Goal: Information Seeking & Learning: Learn about a topic

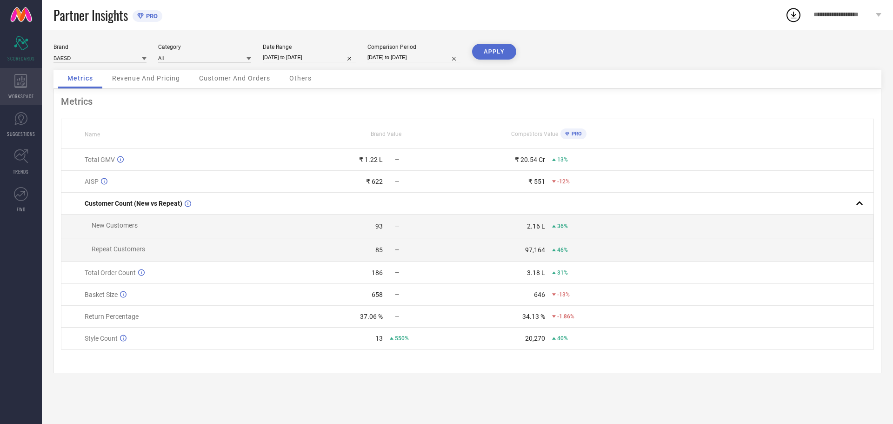
click at [31, 83] on div "WORKSPACE" at bounding box center [21, 86] width 42 height 37
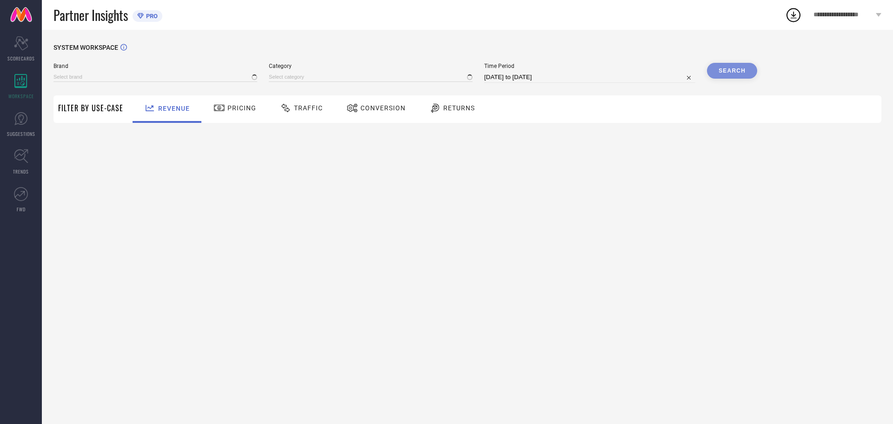
type input "BAESD"
type input "All"
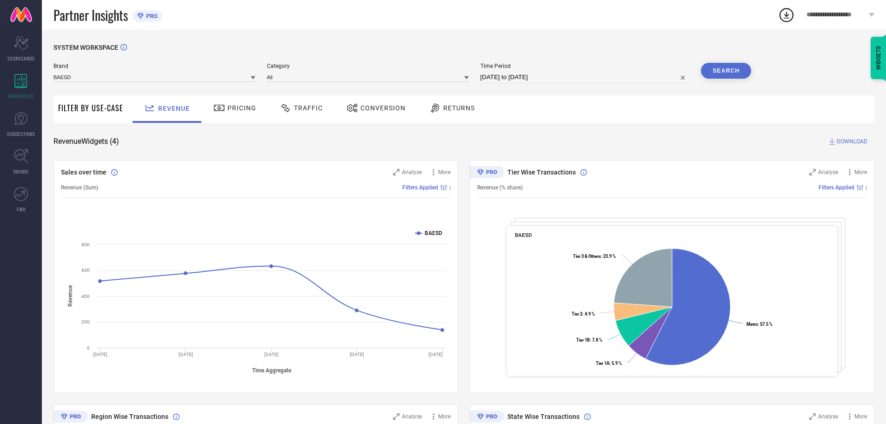
click at [238, 112] on span "Pricing" at bounding box center [241, 107] width 29 height 7
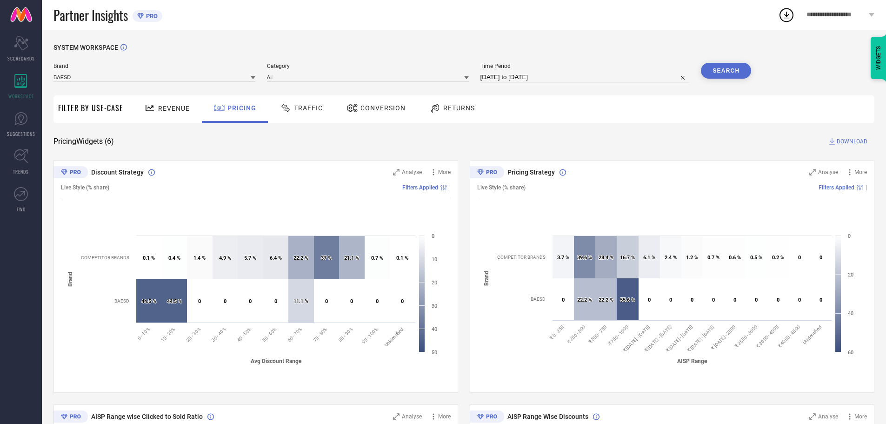
click at [442, 113] on div "Returns" at bounding box center [452, 108] width 50 height 16
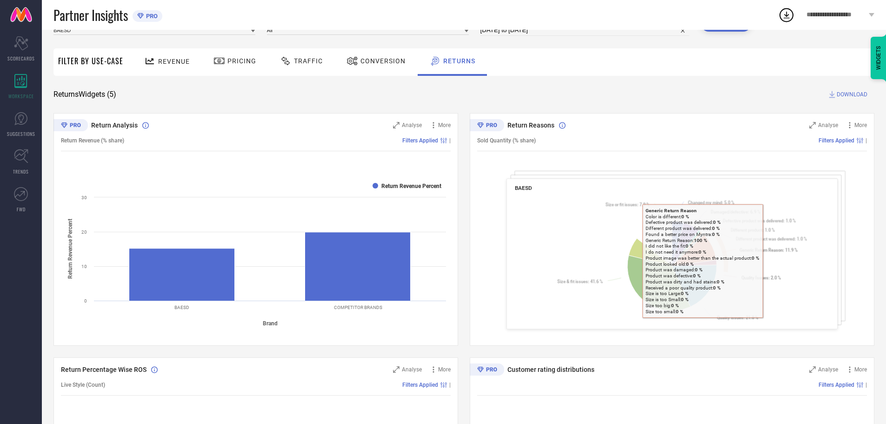
scroll to position [46, 0]
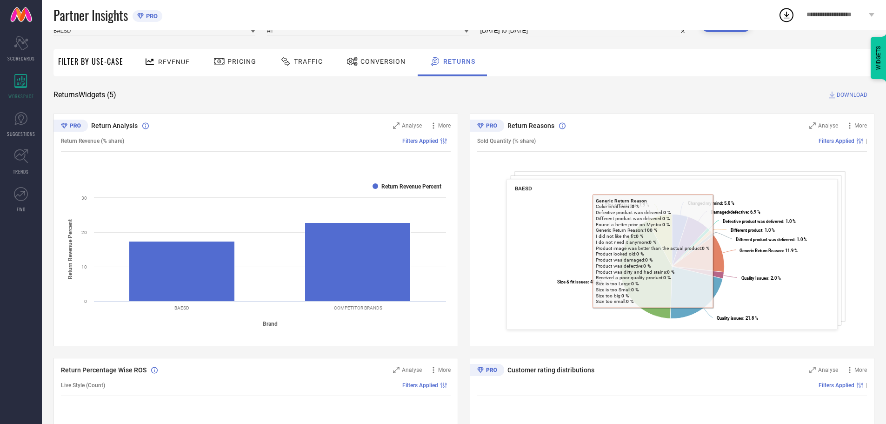
click at [546, 260] on rect at bounding box center [672, 261] width 315 height 134
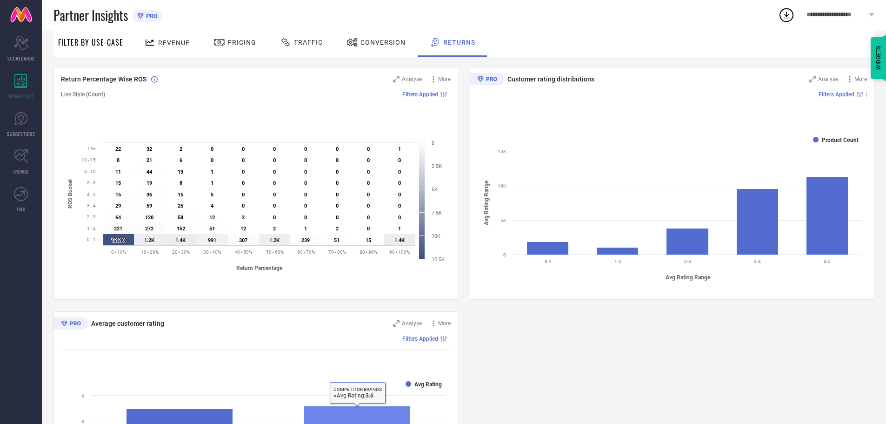
scroll to position [146, 0]
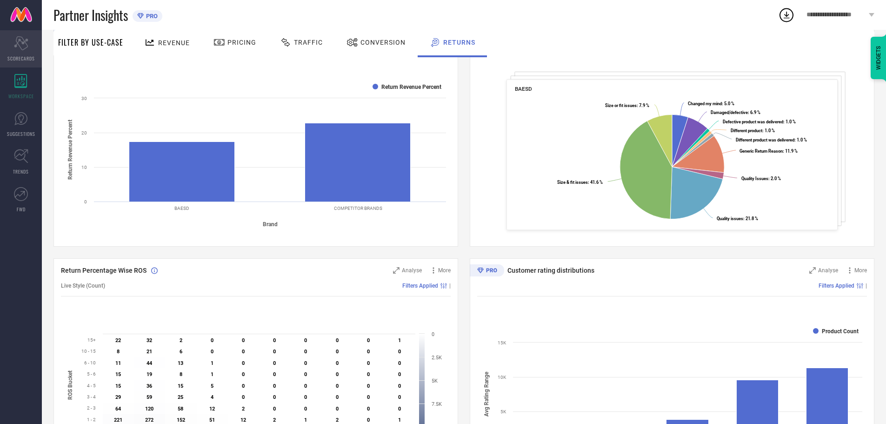
click at [32, 49] on div "Scorecard SCORECARDS" at bounding box center [21, 48] width 42 height 37
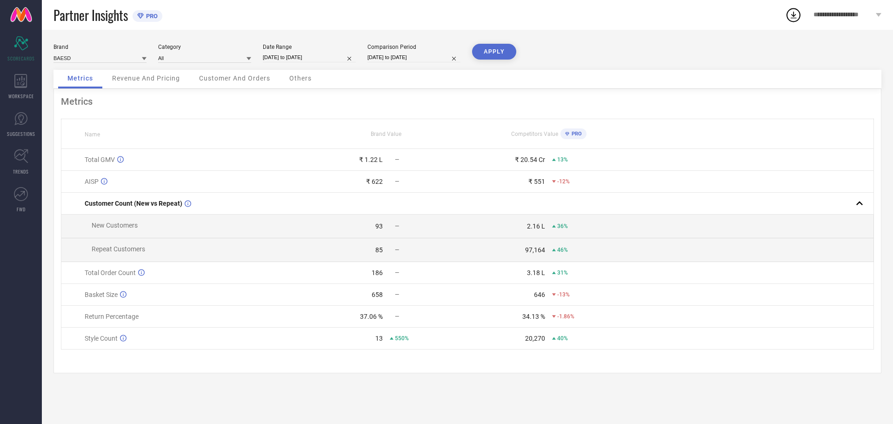
click at [383, 341] on div "13 550%" at bounding box center [385, 337] width 161 height 7
click at [396, 341] on span "550%" at bounding box center [402, 338] width 14 height 7
click at [18, 164] on link "TRENDS" at bounding box center [21, 161] width 42 height 37
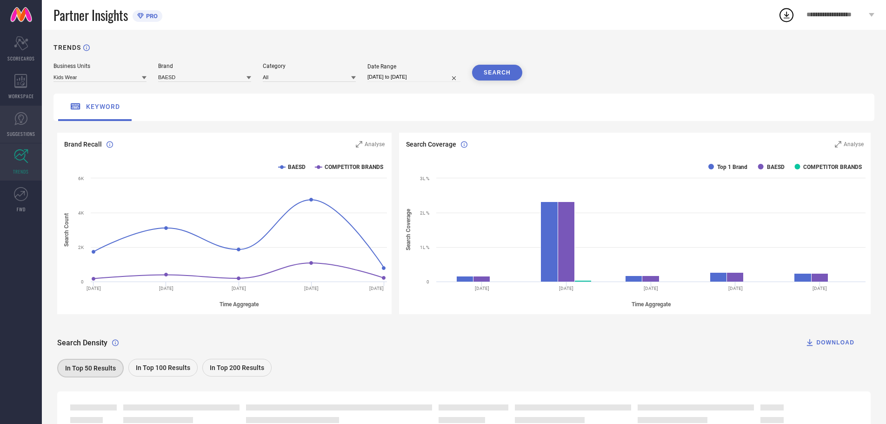
click at [21, 115] on icon at bounding box center [21, 118] width 6 height 8
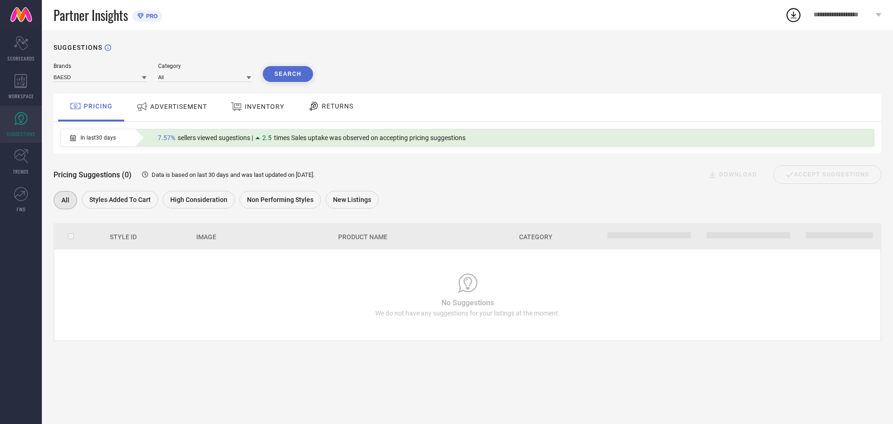
click at [163, 104] on span "ADVERTISEMENT" at bounding box center [178, 106] width 57 height 7
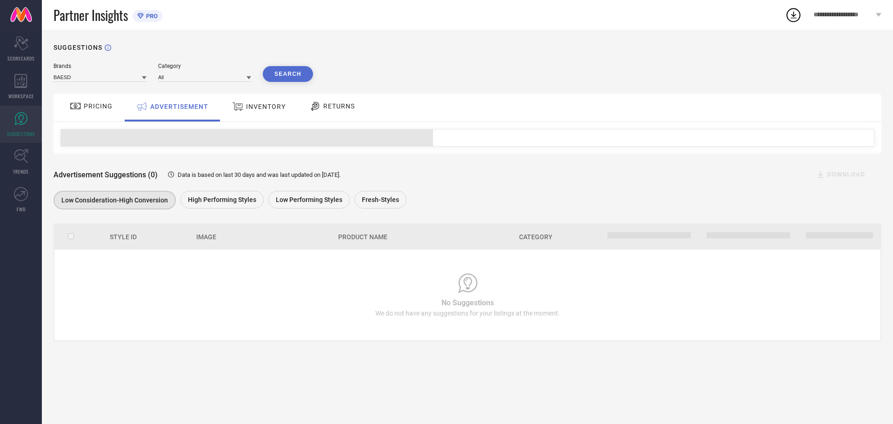
click at [247, 107] on span "INVENTORY" at bounding box center [266, 106] width 40 height 7
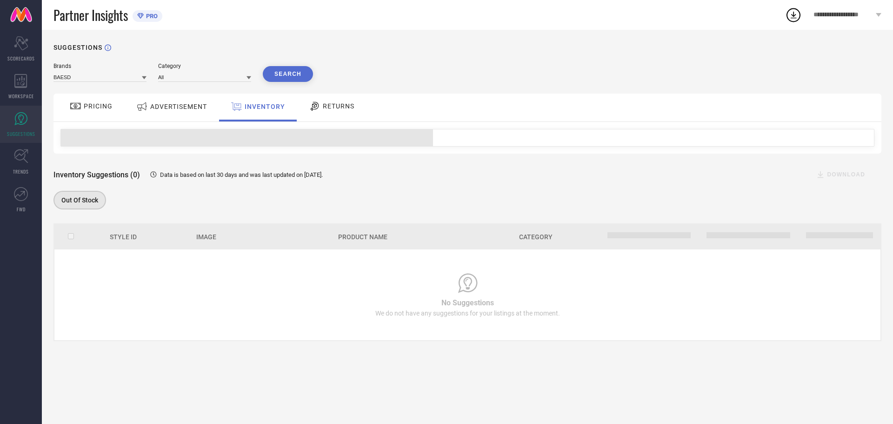
click at [334, 106] on span "RETURNS" at bounding box center [339, 105] width 32 height 7
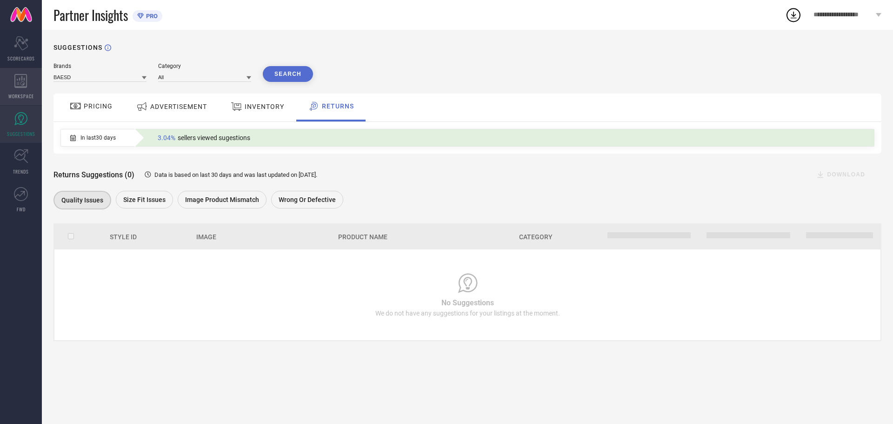
click at [22, 74] on icon at bounding box center [20, 81] width 13 height 14
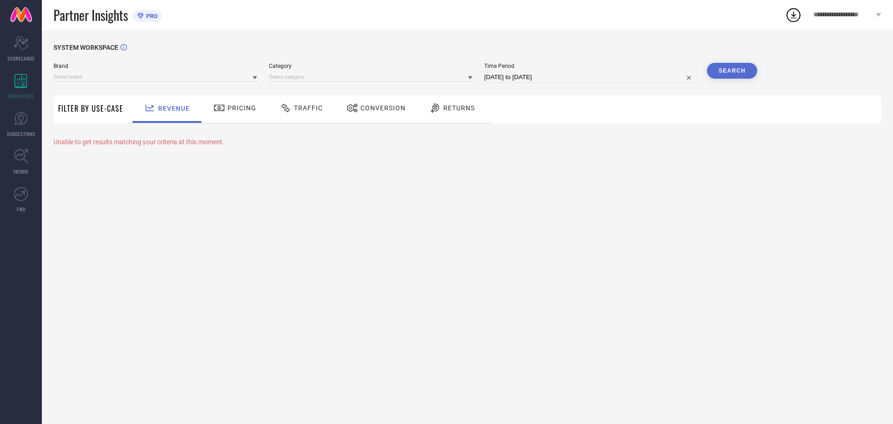
type input "BAESD"
type input "All"
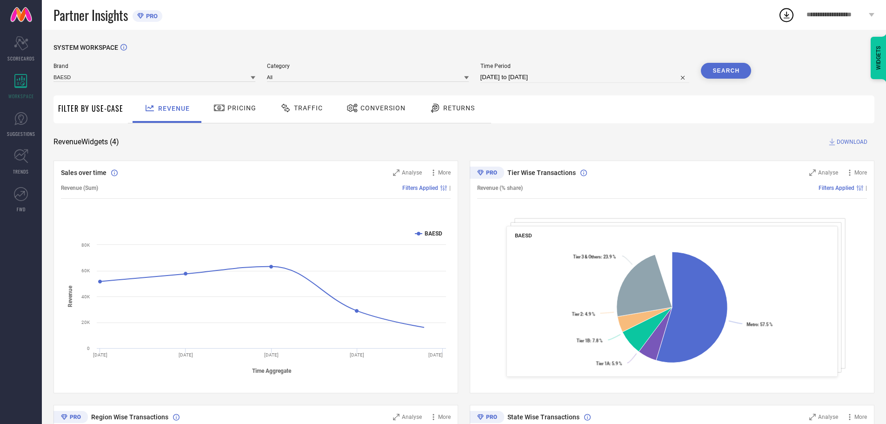
click at [451, 118] on div "Returns" at bounding box center [451, 108] width 69 height 27
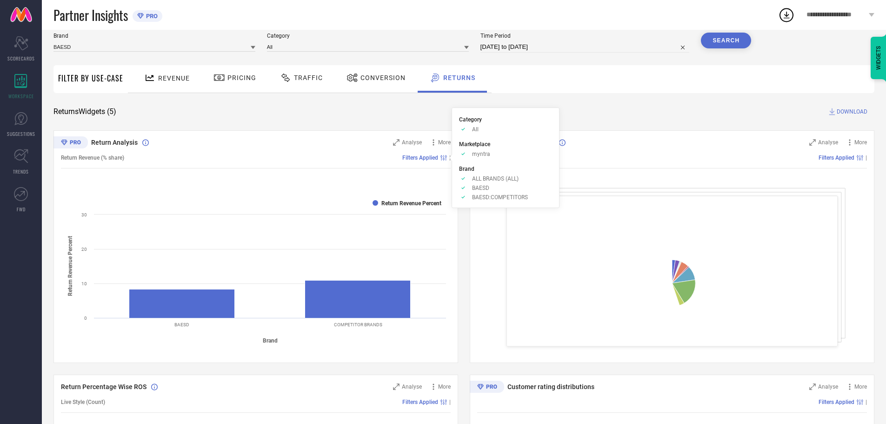
scroll to position [46, 0]
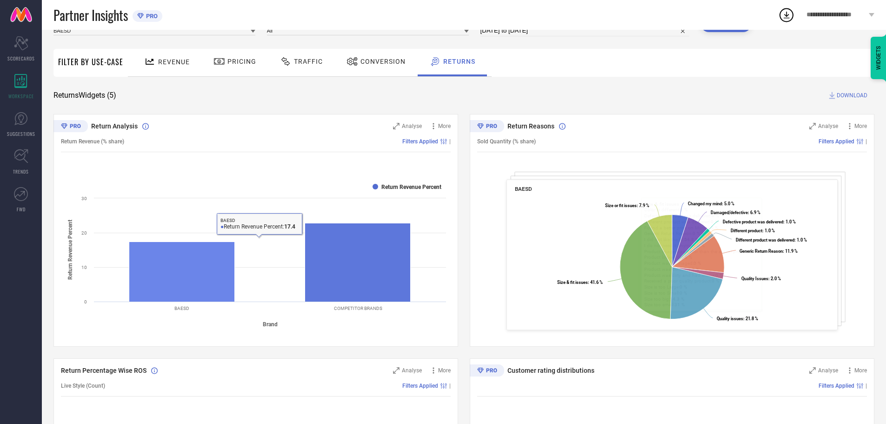
click at [149, 262] on rect at bounding box center [182, 271] width 106 height 60
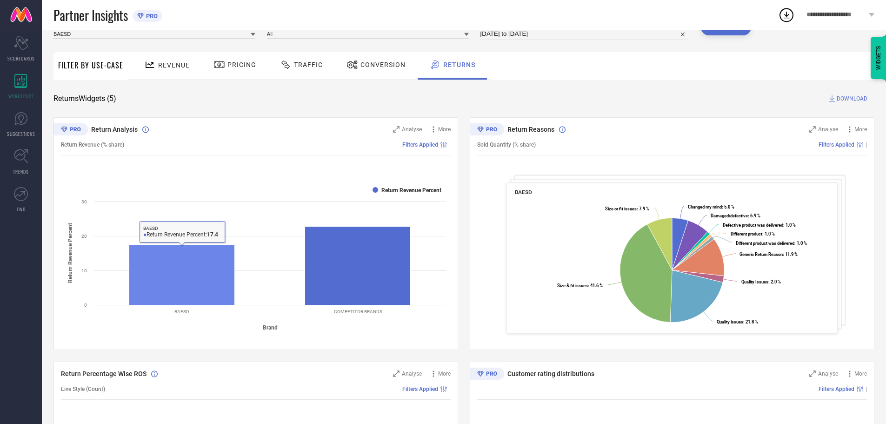
scroll to position [0, 0]
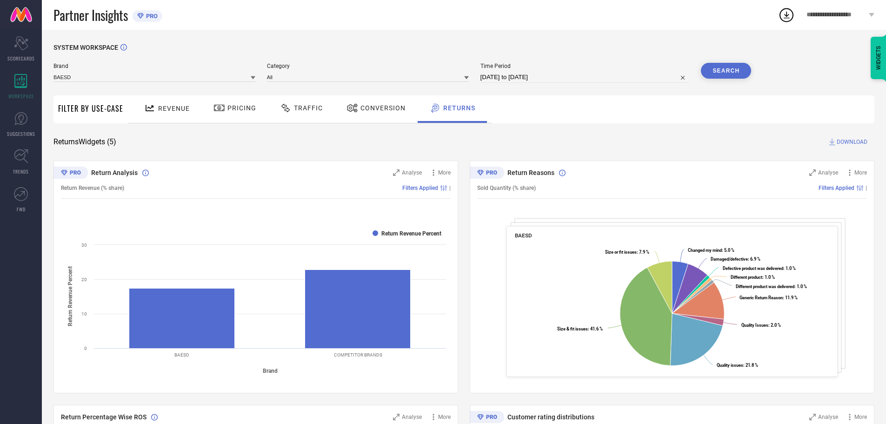
click at [308, 70] on div "Category All" at bounding box center [368, 73] width 202 height 20
click at [314, 79] on input at bounding box center [368, 77] width 202 height 10
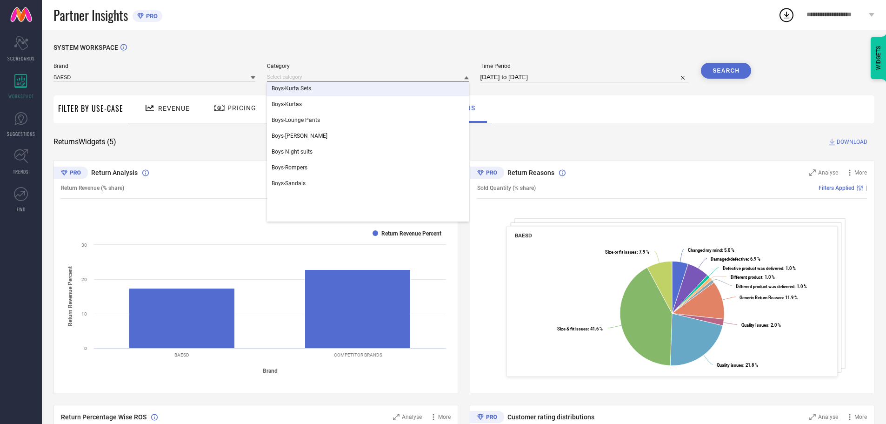
scroll to position [279, 0]
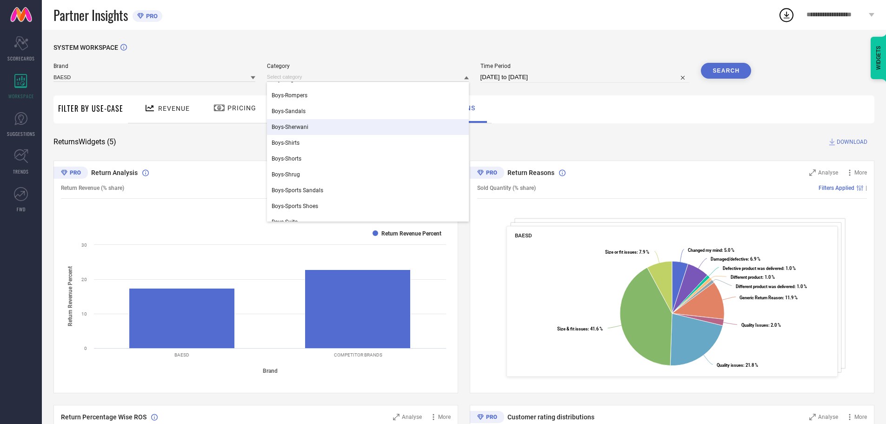
click at [676, 100] on div "Revenue Pricing Traffic Conversion Returns" at bounding box center [501, 109] width 746 height 28
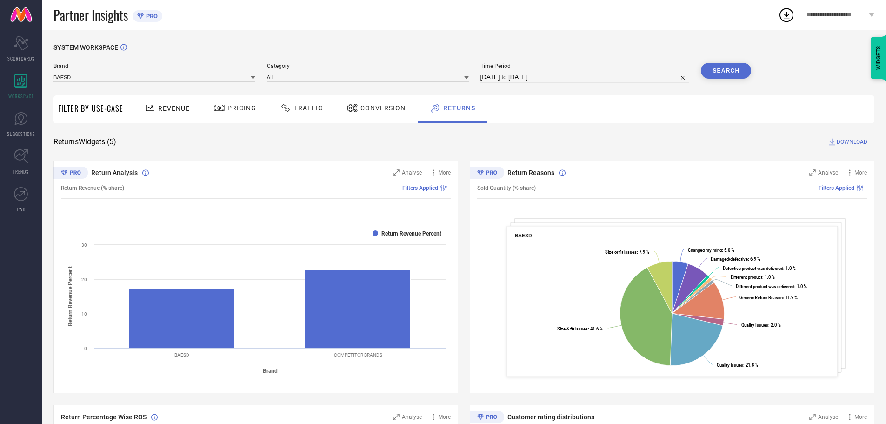
click at [818, 15] on span "**********" at bounding box center [836, 15] width 60 height 8
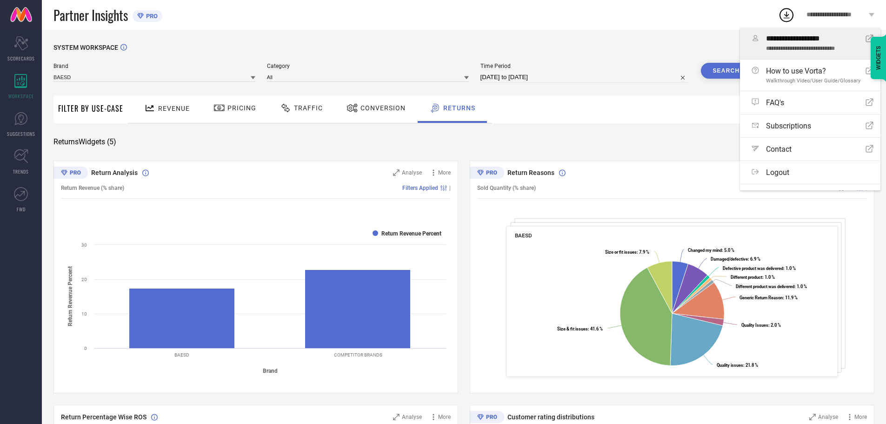
click at [790, 46] on span "**********" at bounding box center [812, 49] width 93 height 7
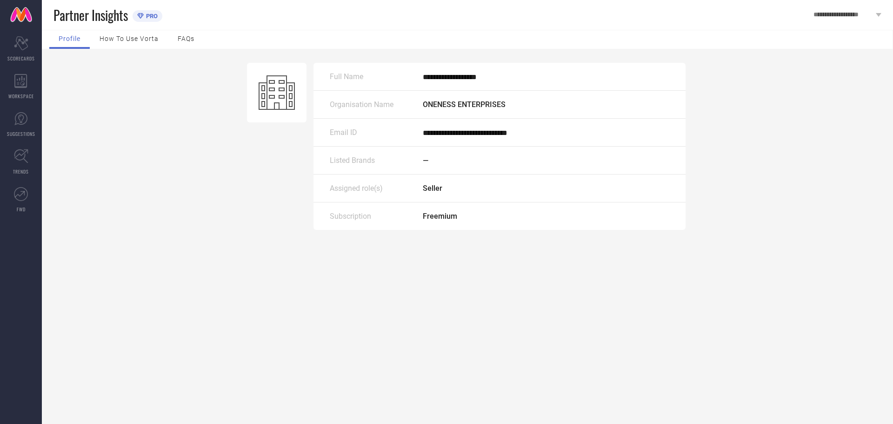
click at [121, 36] on span "How to use Vorta" at bounding box center [128, 38] width 59 height 7
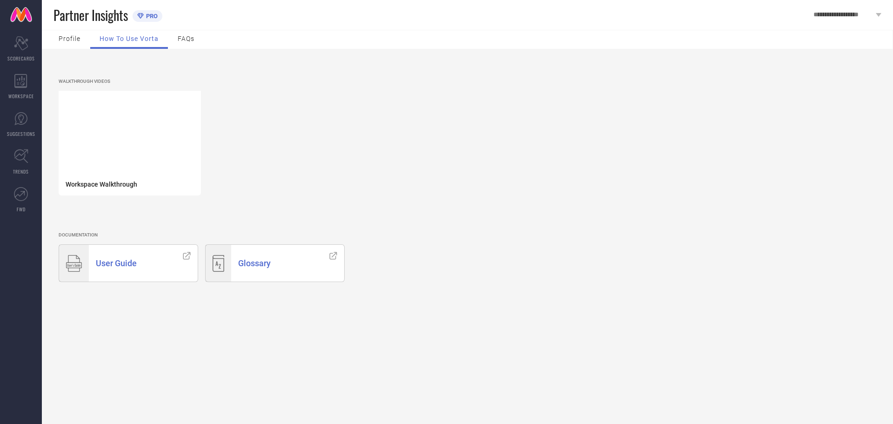
click at [250, 268] on span "Glossary" at bounding box center [254, 263] width 33 height 10
